Goal: Transaction & Acquisition: Purchase product/service

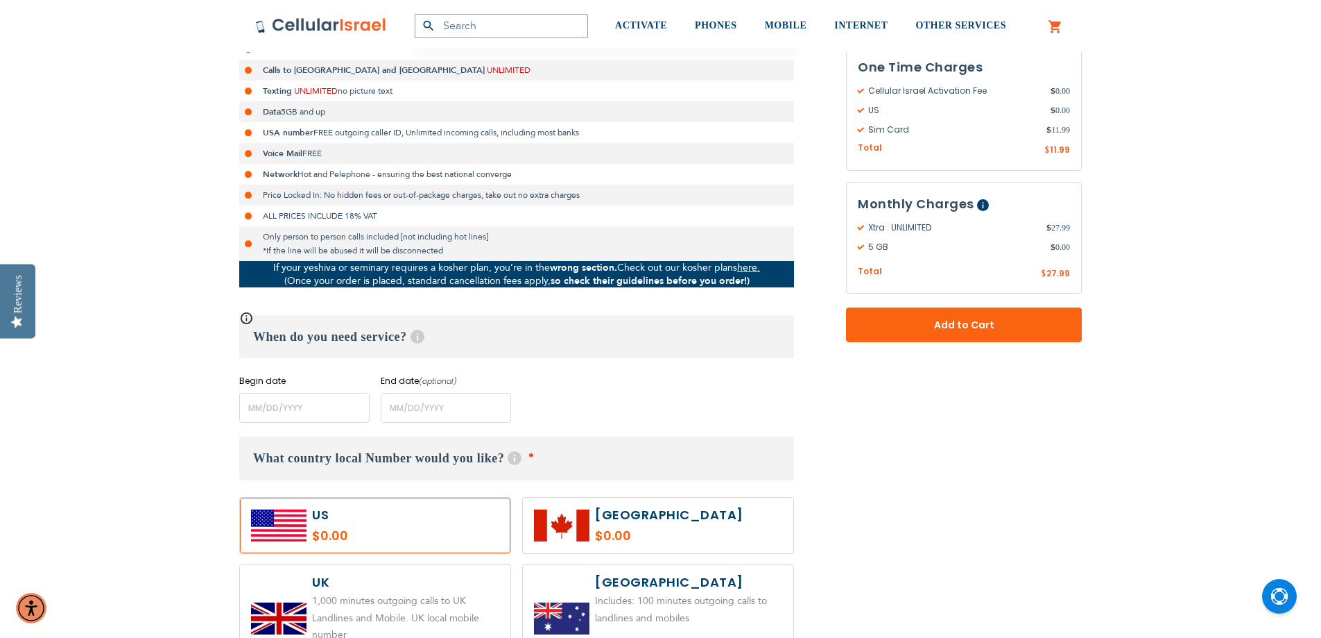
scroll to position [347, 0]
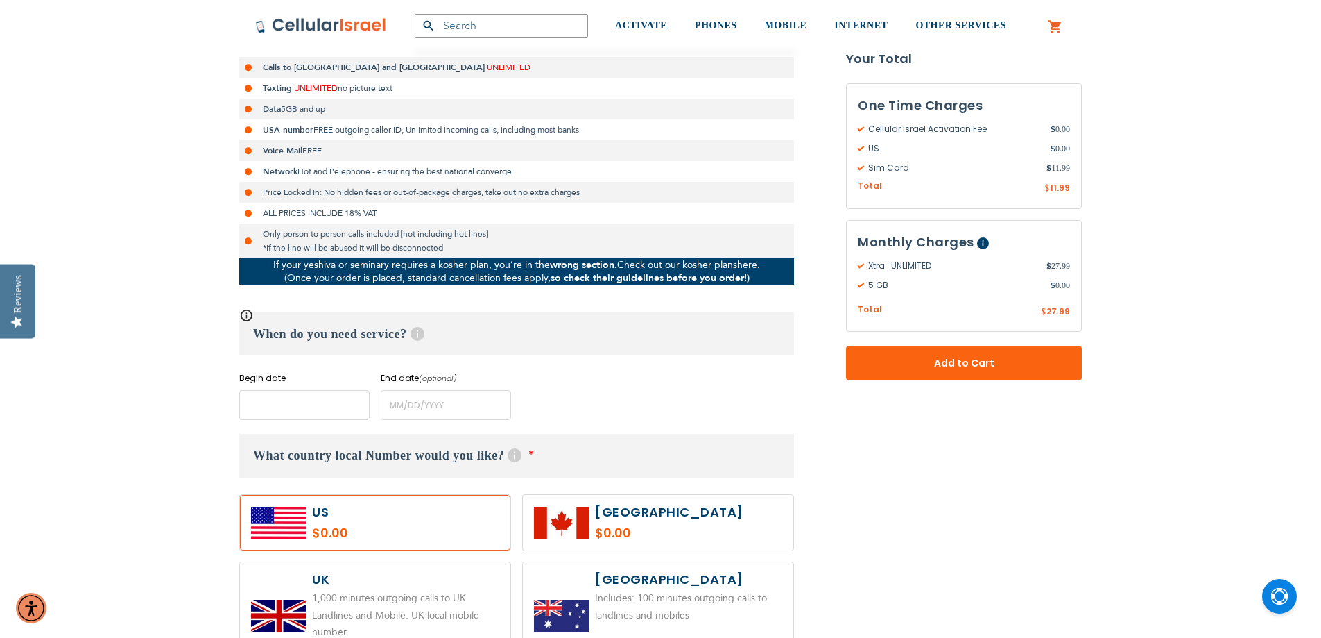
click at [302, 407] on input "name" at bounding box center [304, 405] width 130 height 30
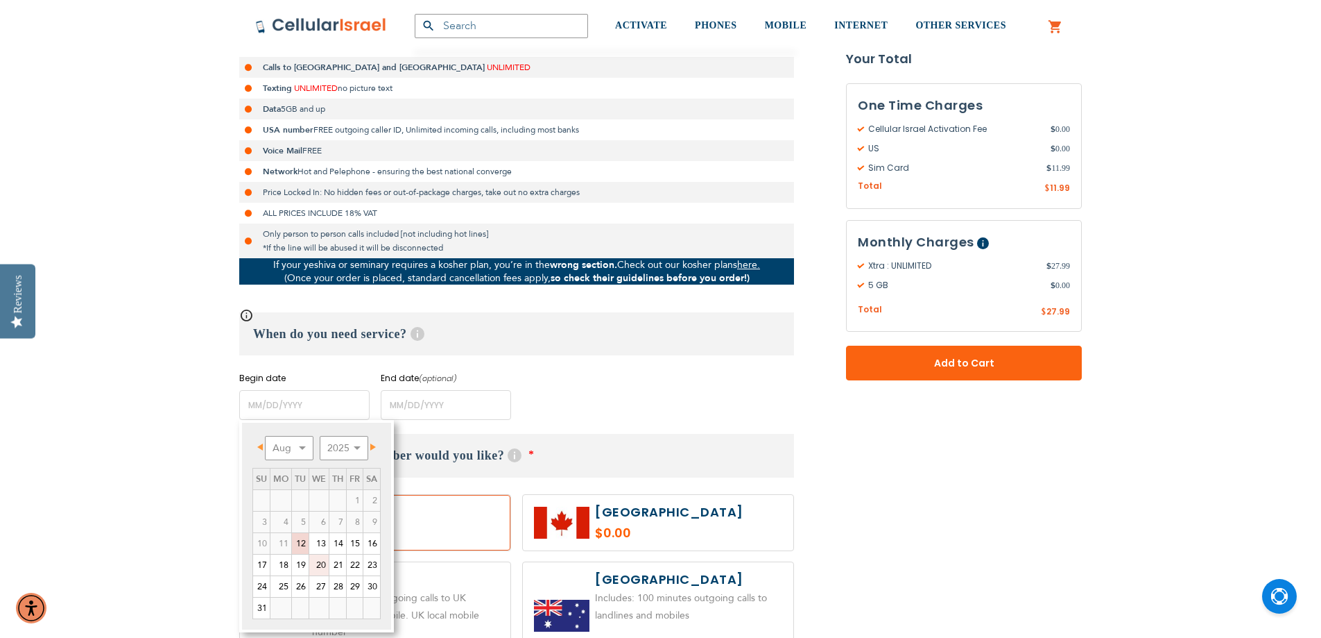
click at [323, 567] on link "20" at bounding box center [318, 564] width 19 height 21
type input "[DATE]"
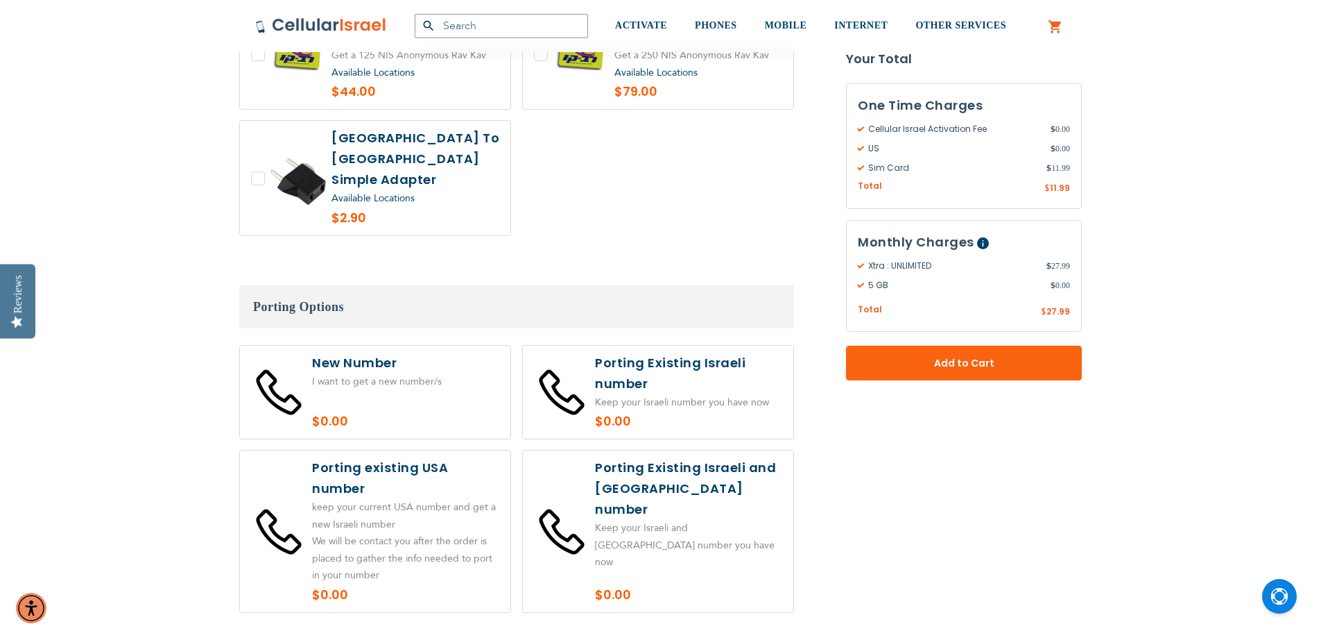
scroll to position [2359, 0]
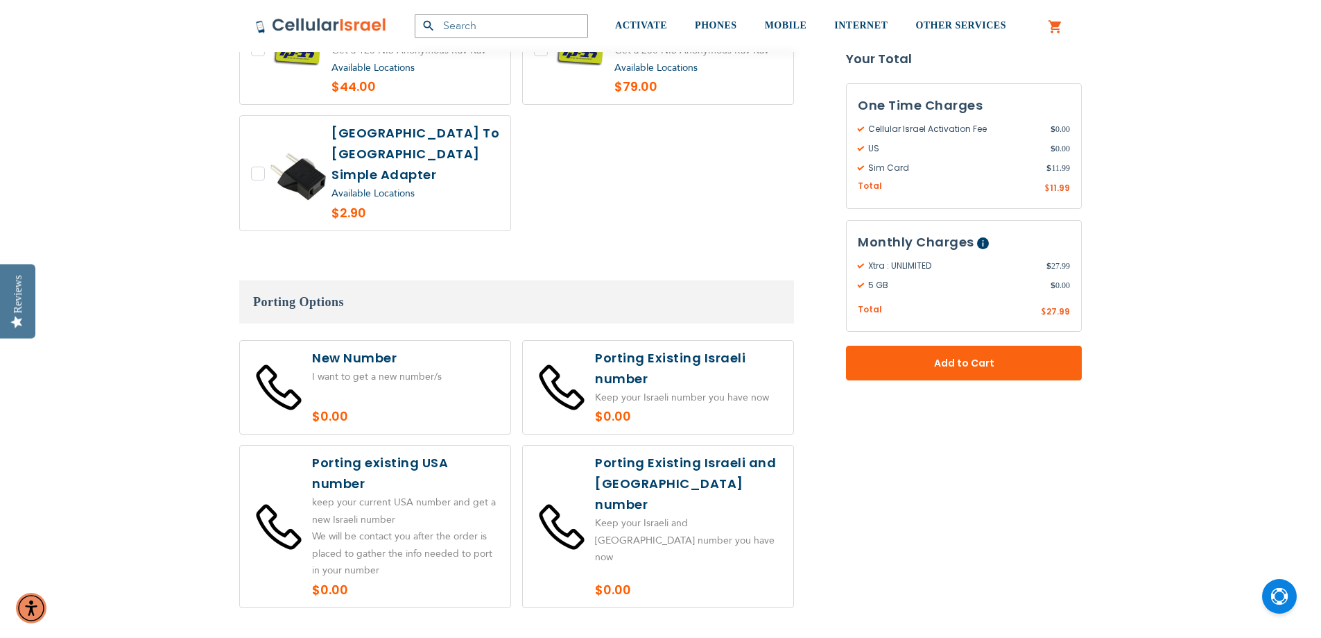
click at [426, 353] on label at bounding box center [375, 388] width 271 height 94
radio input "true"
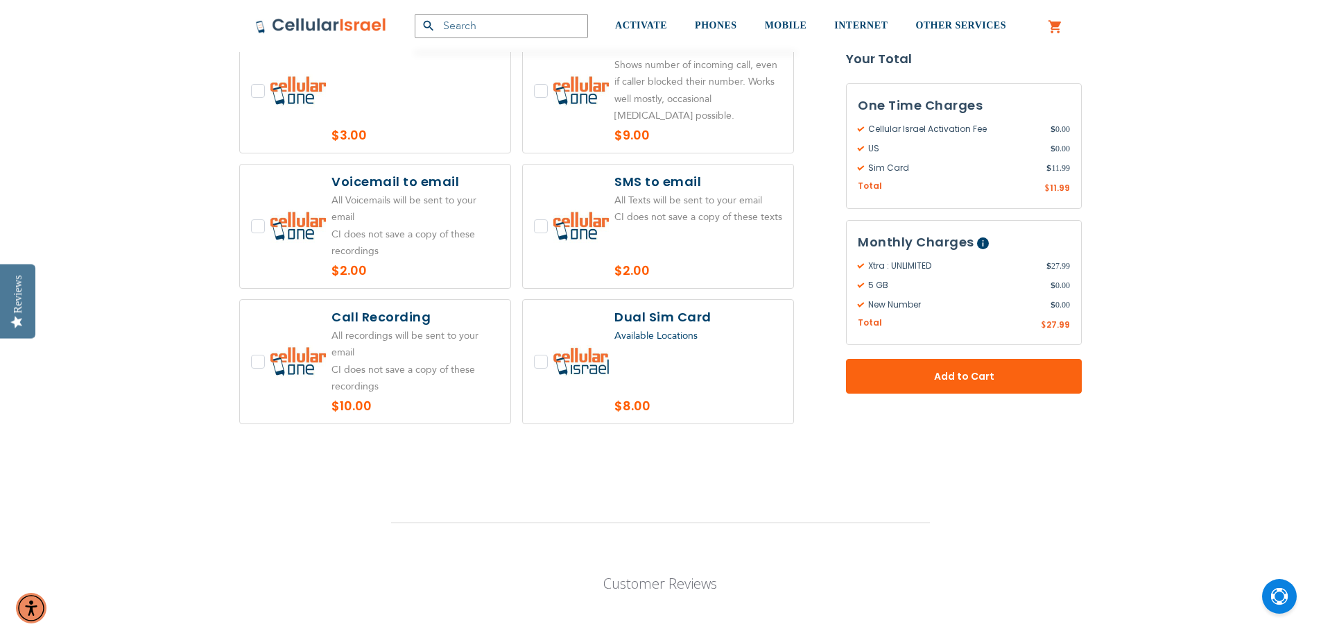
scroll to position [2983, 0]
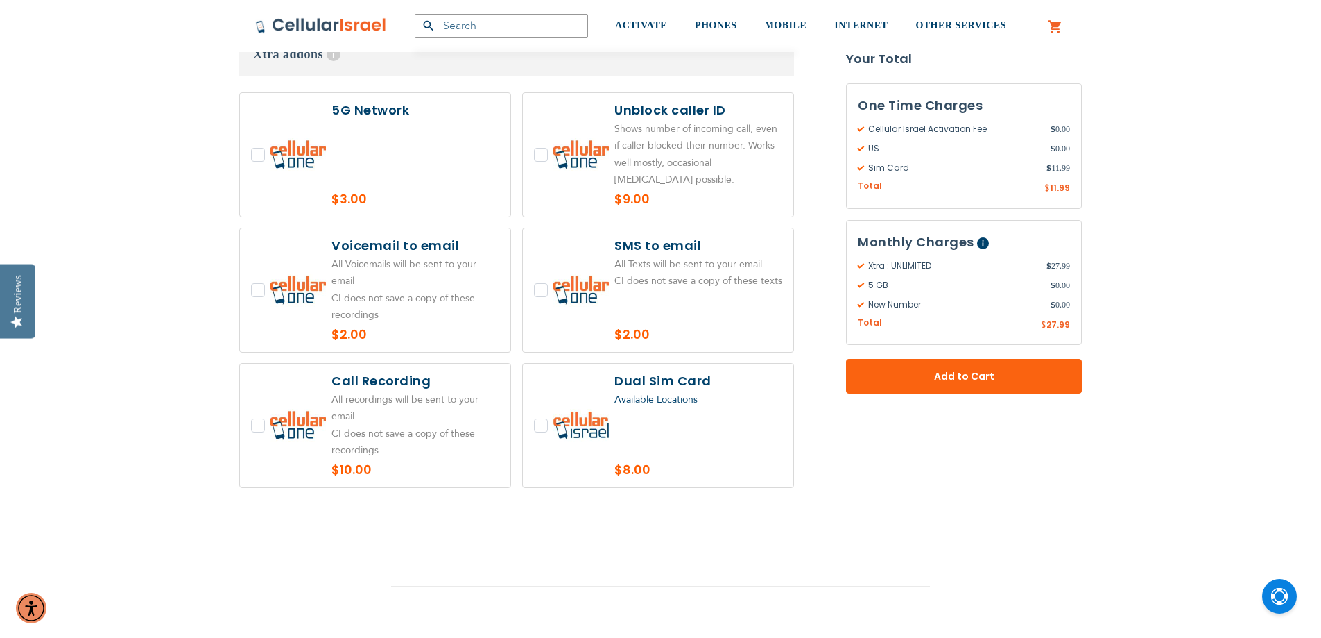
click at [395, 142] on label at bounding box center [375, 154] width 271 height 123
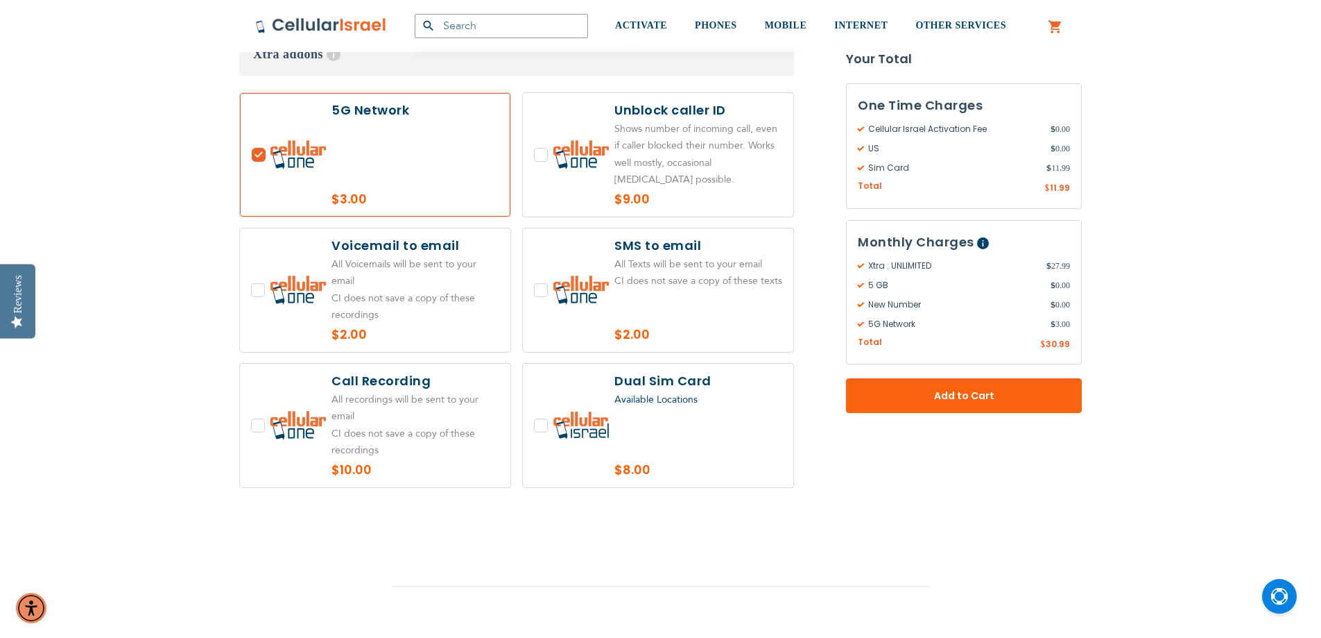
click at [262, 121] on label at bounding box center [375, 154] width 271 height 123
checkbox input "false"
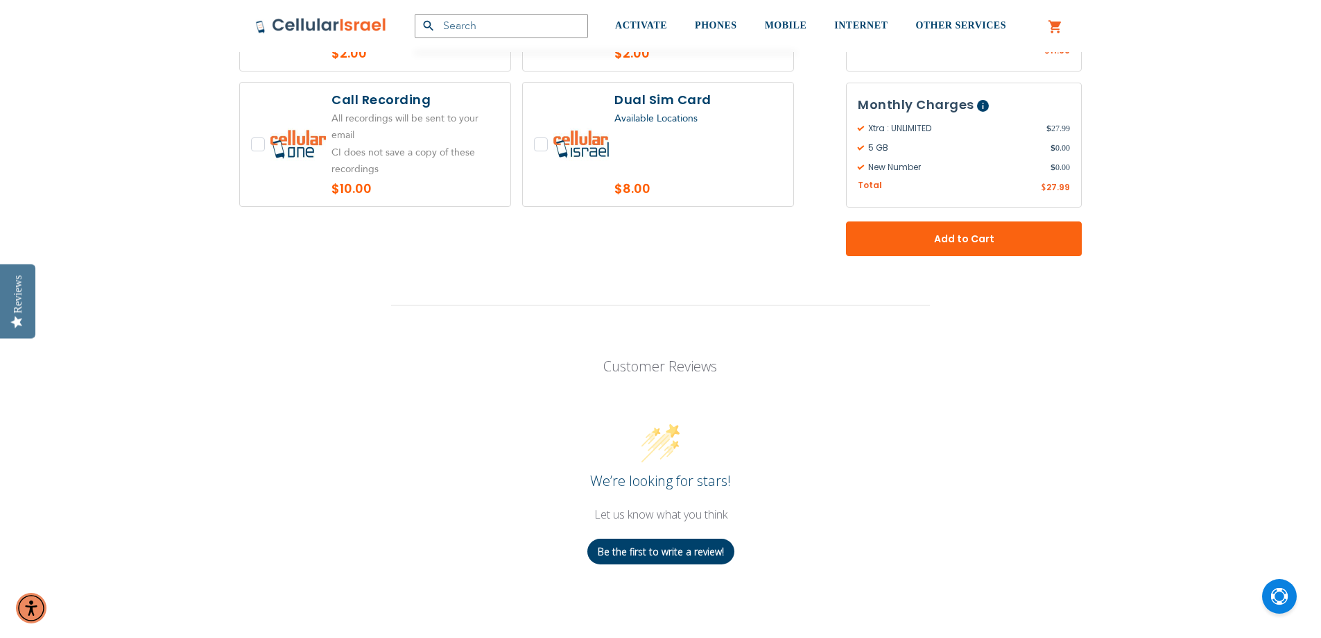
scroll to position [3330, 0]
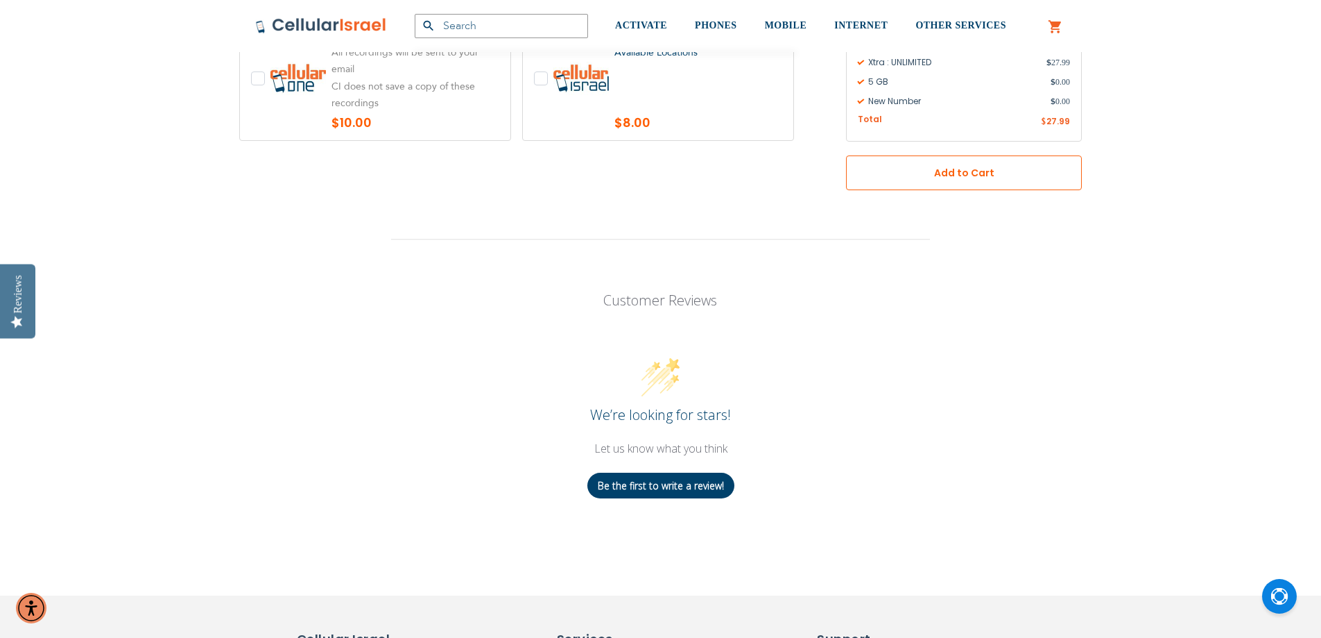
click at [861, 155] on button "Add to Cart" at bounding box center [964, 172] width 236 height 35
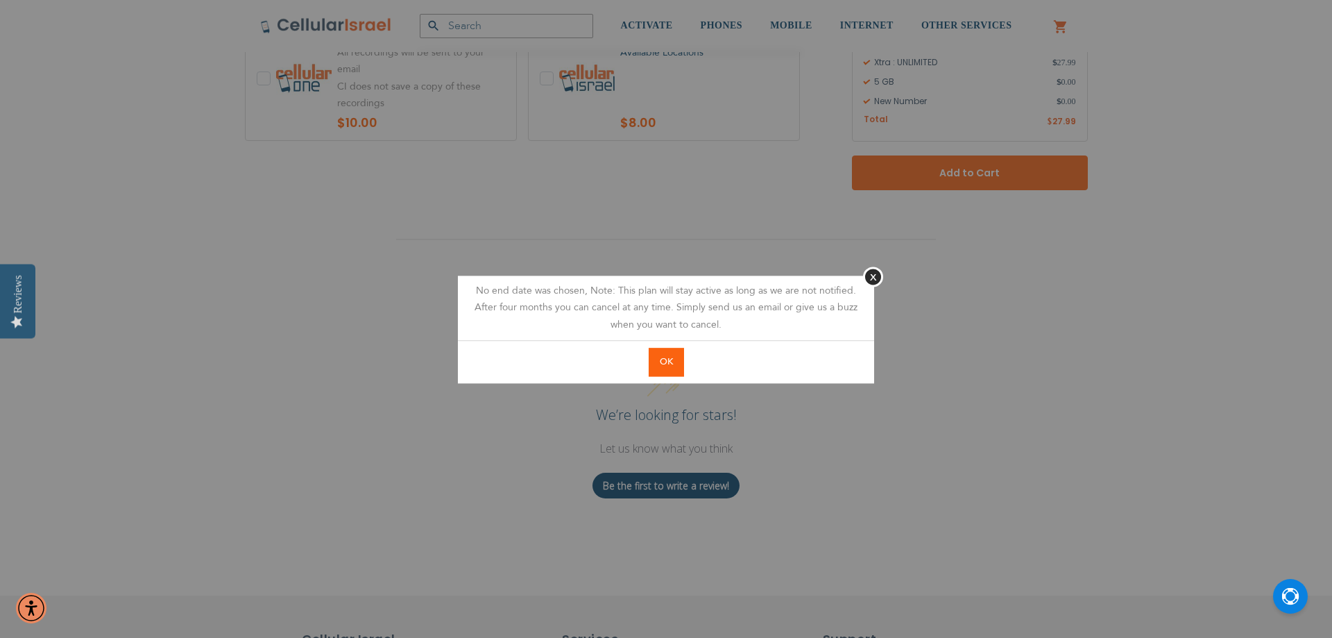
click at [662, 359] on span "OK" at bounding box center [666, 361] width 13 height 12
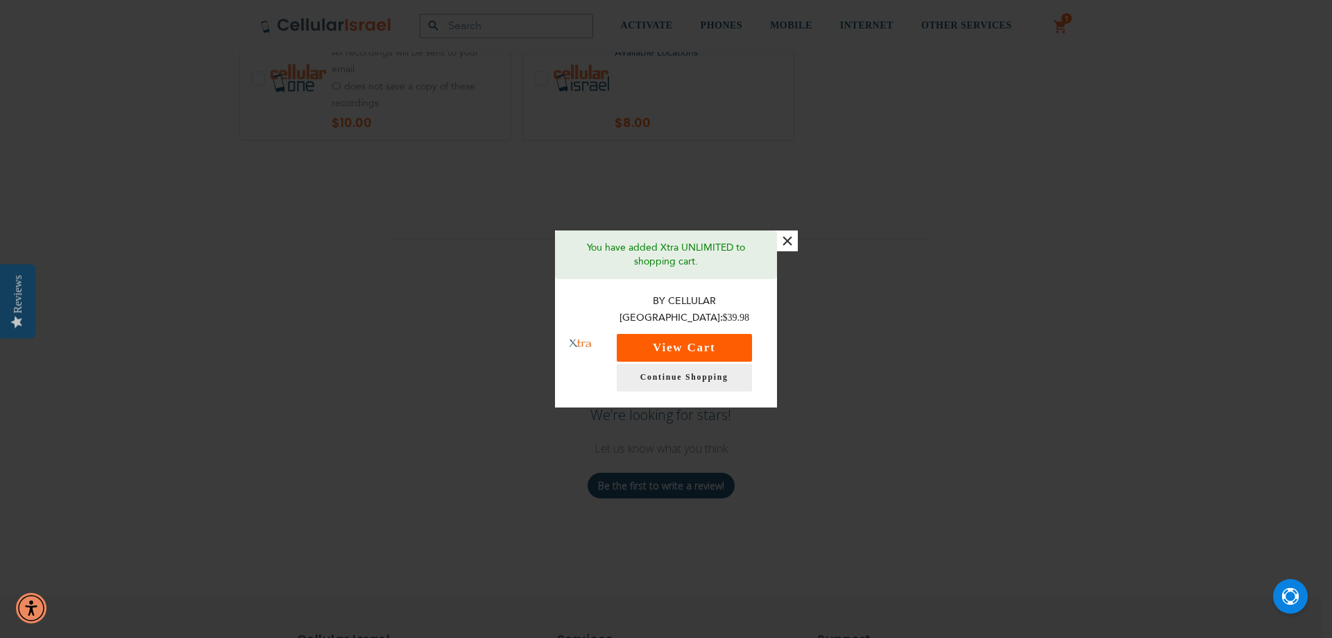
click at [729, 339] on button "View Cart" at bounding box center [684, 348] width 135 height 28
